Goal: Task Accomplishment & Management: Use online tool/utility

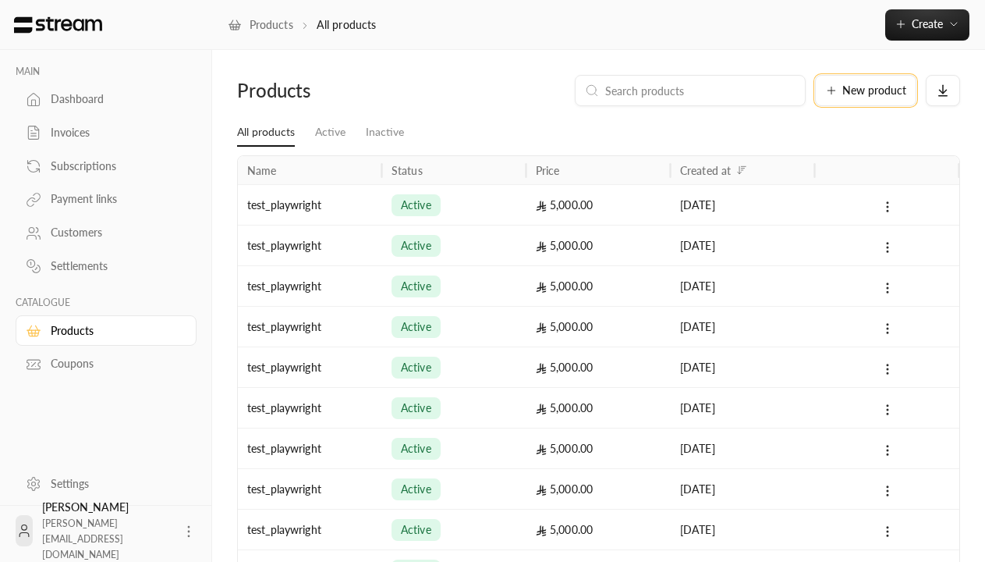
click at [866, 90] on span "New product" at bounding box center [874, 90] width 64 height 11
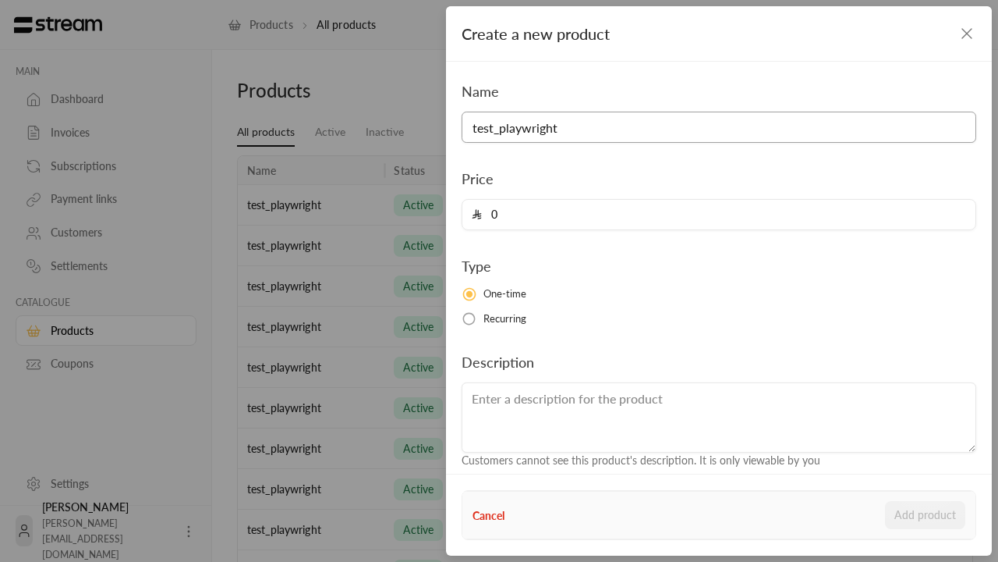
type input "test_playwright"
type input "5000"
click at [926, 515] on button "Add product" at bounding box center [925, 515] width 80 height 28
type input "0"
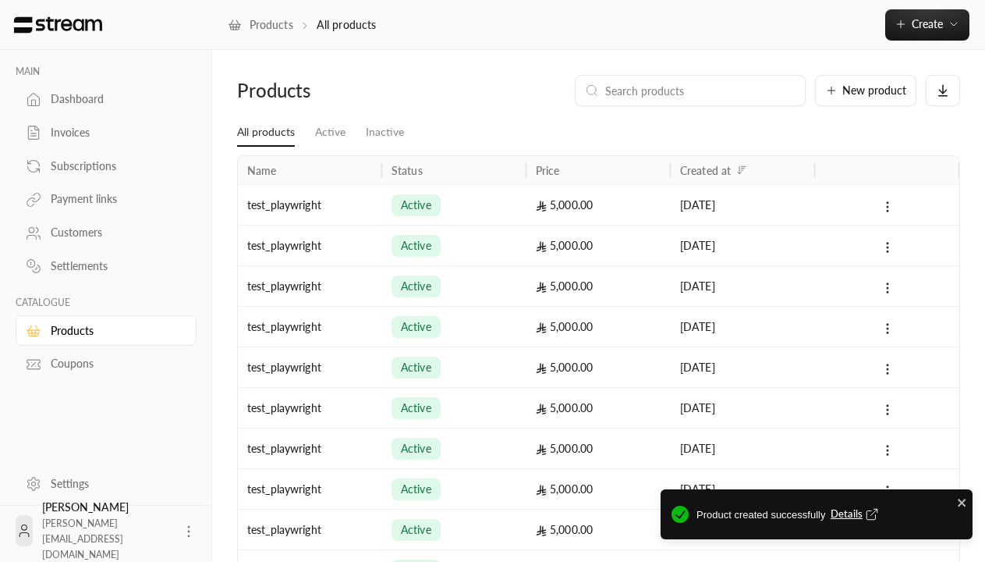
click at [856, 514] on span "Details" at bounding box center [856, 514] width 51 height 16
